Goal: Task Accomplishment & Management: Manage account settings

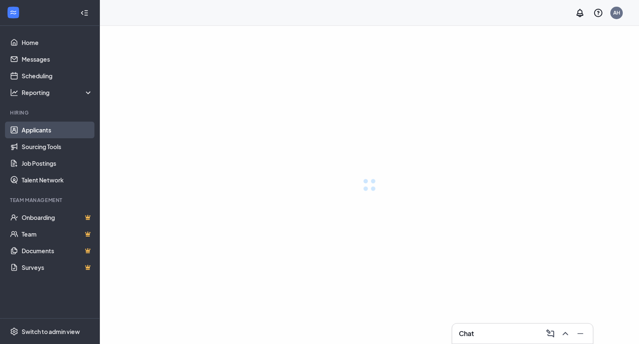
click at [70, 124] on link "Applicants" at bounding box center [57, 130] width 71 height 17
click at [47, 127] on link "Applicants" at bounding box center [57, 130] width 71 height 17
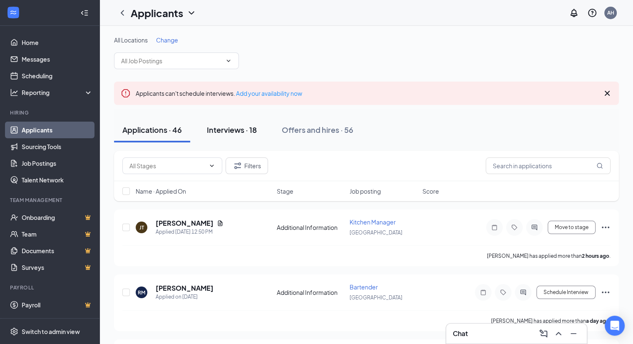
click at [243, 123] on button "Interviews · 18" at bounding box center [232, 129] width 67 height 25
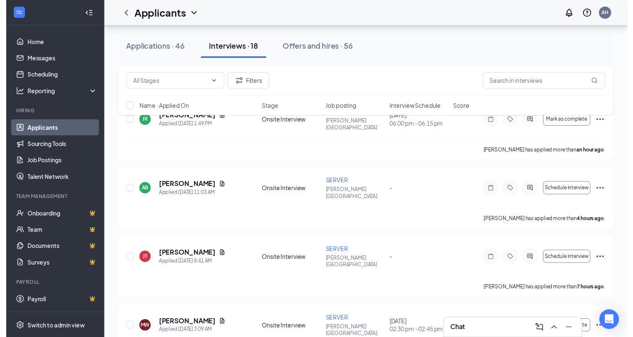
scroll to position [148, 0]
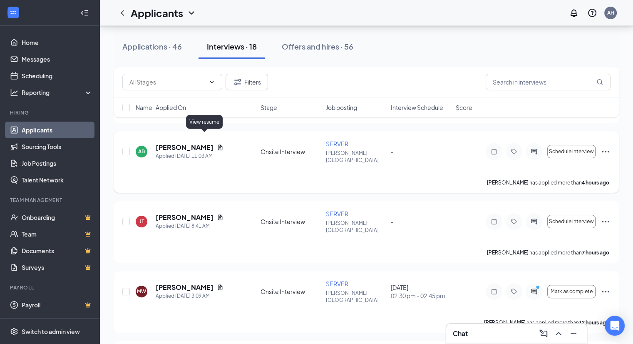
click at [217, 144] on icon "Document" at bounding box center [220, 147] width 7 height 7
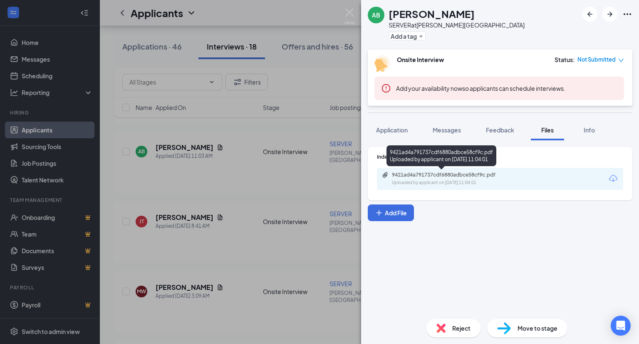
click at [463, 173] on div "9421ad4a791737cdf6880adbce58cf9c.pdf" at bounding box center [450, 174] width 117 height 7
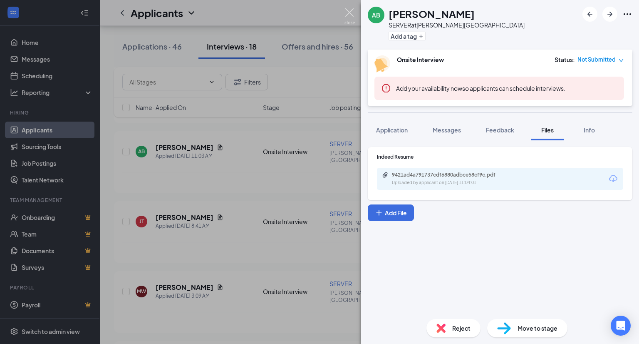
click at [349, 15] on img at bounding box center [350, 16] width 10 height 16
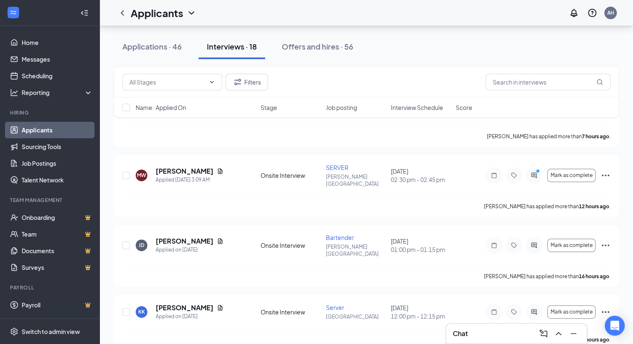
scroll to position [231, 0]
